Goal: Information Seeking & Learning: Understand process/instructions

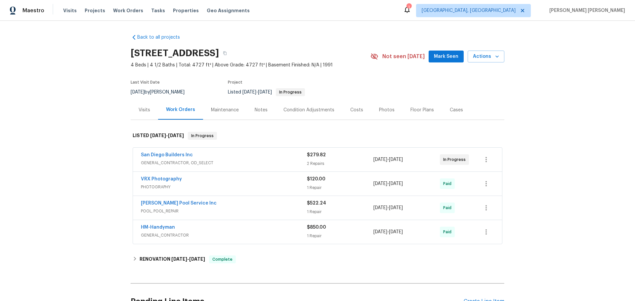
click at [136, 109] on div "Visits" at bounding box center [144, 110] width 27 height 20
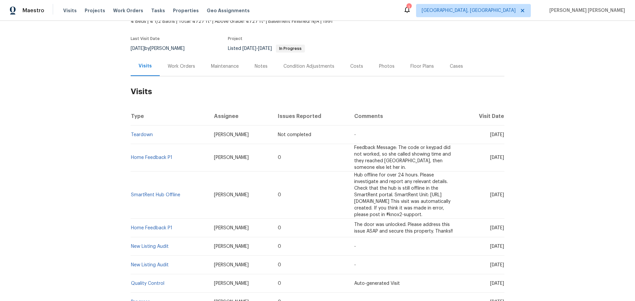
scroll to position [202, 0]
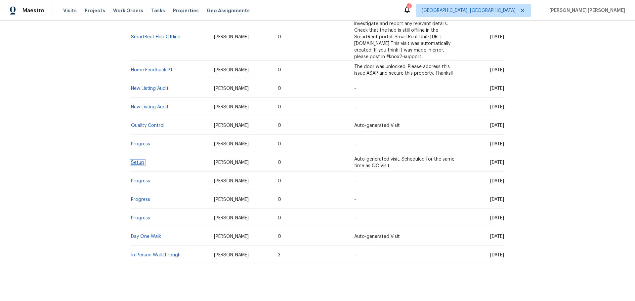
click at [136, 160] on link "Setup" at bounding box center [137, 162] width 13 height 5
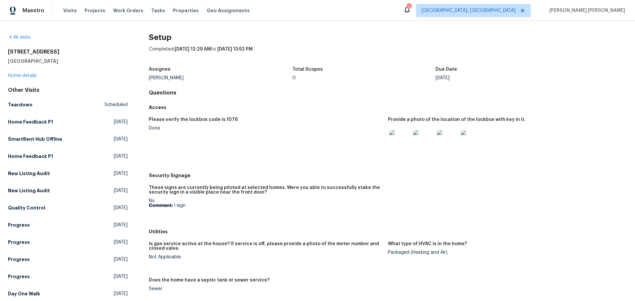
click at [392, 133] on img at bounding box center [399, 140] width 21 height 21
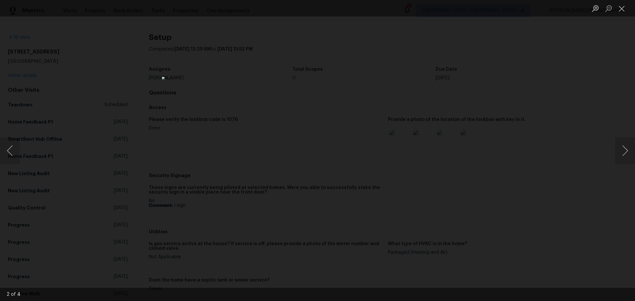
click at [485, 248] on div "Lightbox" at bounding box center [317, 150] width 635 height 301
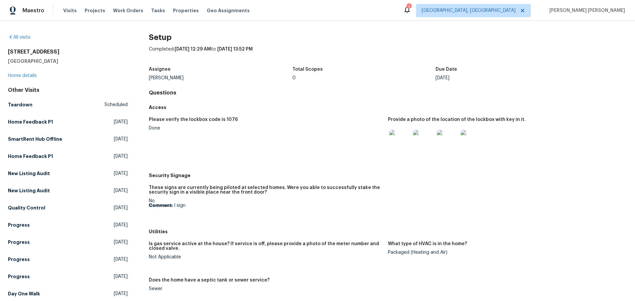
click at [447, 138] on img at bounding box center [447, 140] width 21 height 21
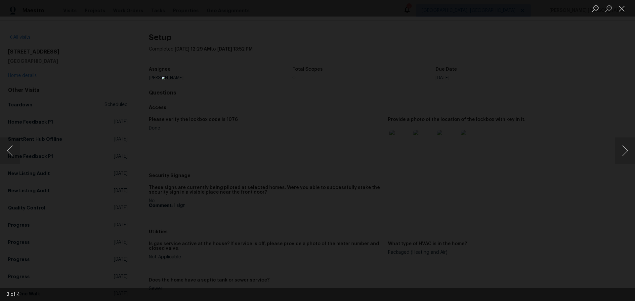
click at [482, 175] on div "Lightbox" at bounding box center [317, 150] width 635 height 301
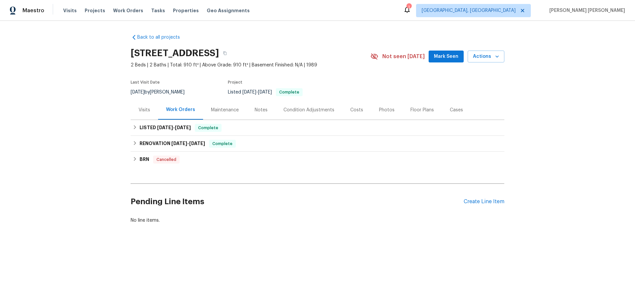
click at [144, 113] on div "Visits" at bounding box center [145, 110] width 12 height 7
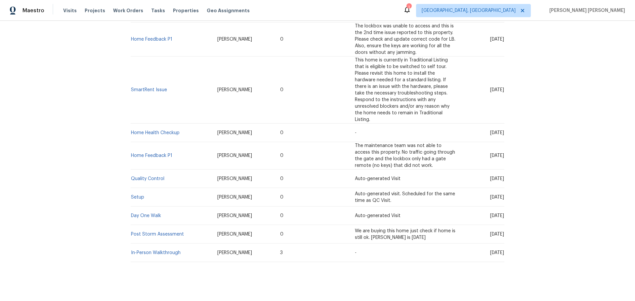
scroll to position [170, 0]
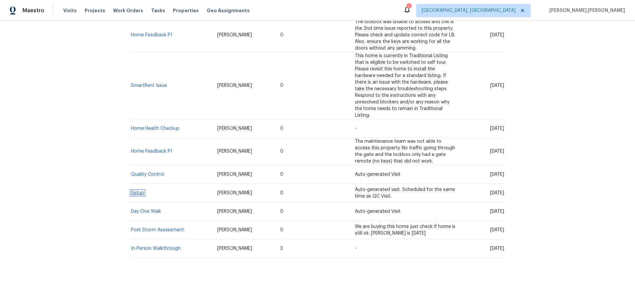
click at [140, 191] on link "Setup" at bounding box center [137, 193] width 13 height 5
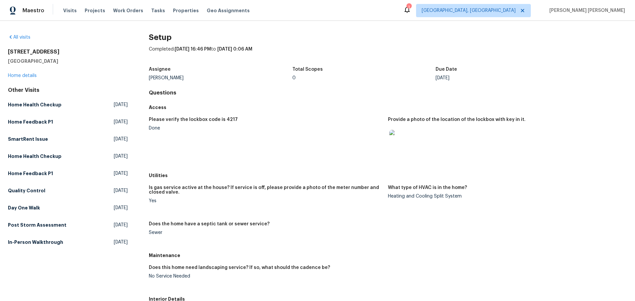
click at [395, 133] on img at bounding box center [399, 140] width 21 height 21
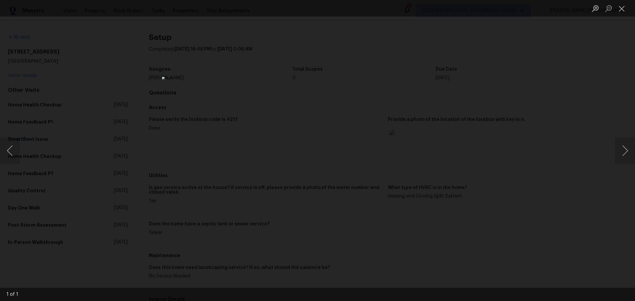
click at [435, 169] on div "Lightbox" at bounding box center [317, 150] width 635 height 301
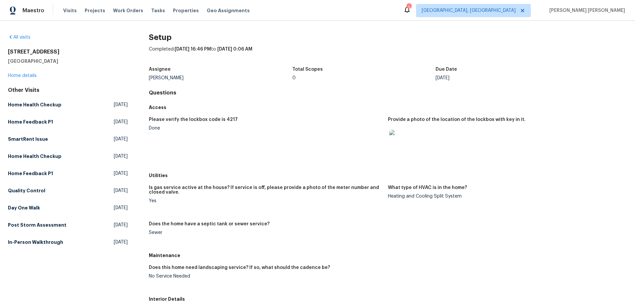
click at [399, 142] on img at bounding box center [399, 140] width 21 height 21
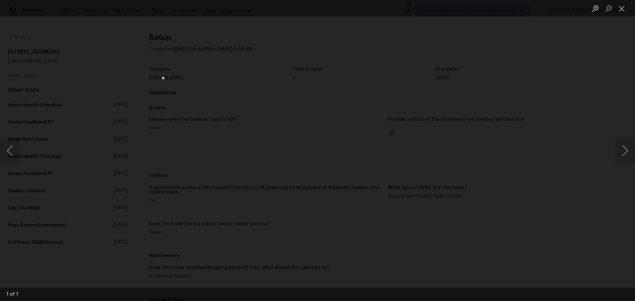
click at [517, 203] on div "Lightbox" at bounding box center [317, 150] width 635 height 301
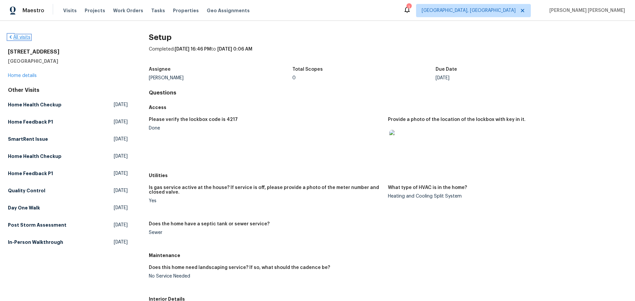
click at [20, 37] on link "All visits" at bounding box center [19, 37] width 22 height 5
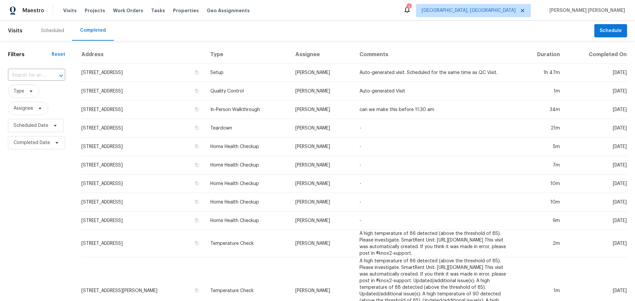
click at [43, 29] on div "Scheduled" at bounding box center [52, 31] width 39 height 20
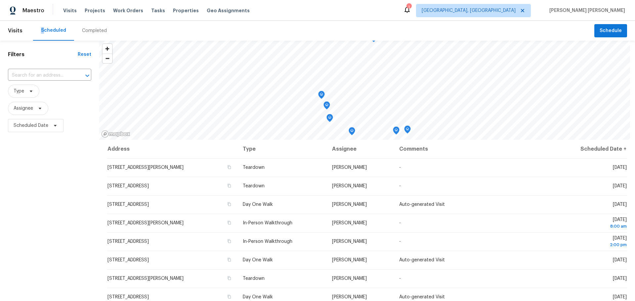
click at [16, 31] on span "Visits" at bounding box center [15, 30] width 15 height 15
click at [104, 33] on div "Completed" at bounding box center [94, 30] width 25 height 7
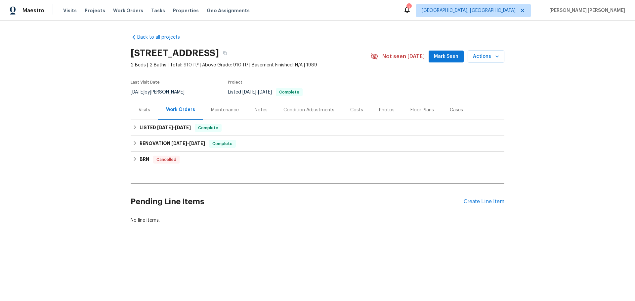
click at [257, 107] on div "Notes" at bounding box center [261, 110] width 13 height 7
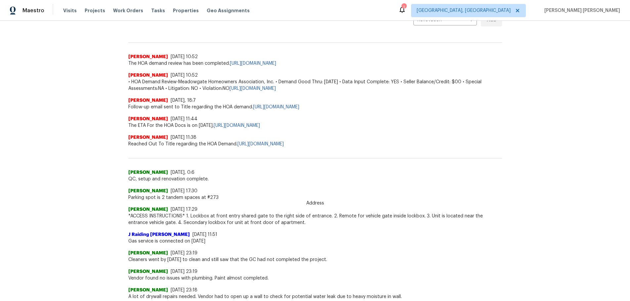
scroll to position [165, 0]
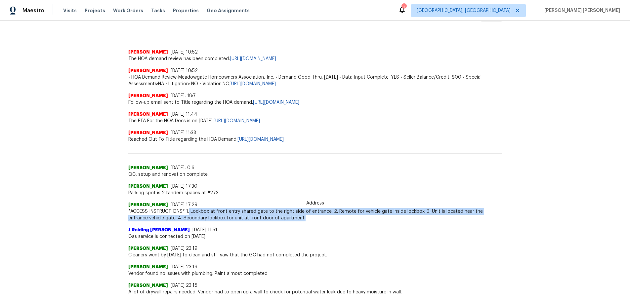
drag, startPoint x: 186, startPoint y: 210, endPoint x: 281, endPoint y: 220, distance: 95.1
click at [281, 220] on span "*ACCESS INSTRUCTIONS* 1. Lockbox at front entry shared gate to the right side o…" at bounding box center [315, 214] width 374 height 13
